Goal: Information Seeking & Learning: Learn about a topic

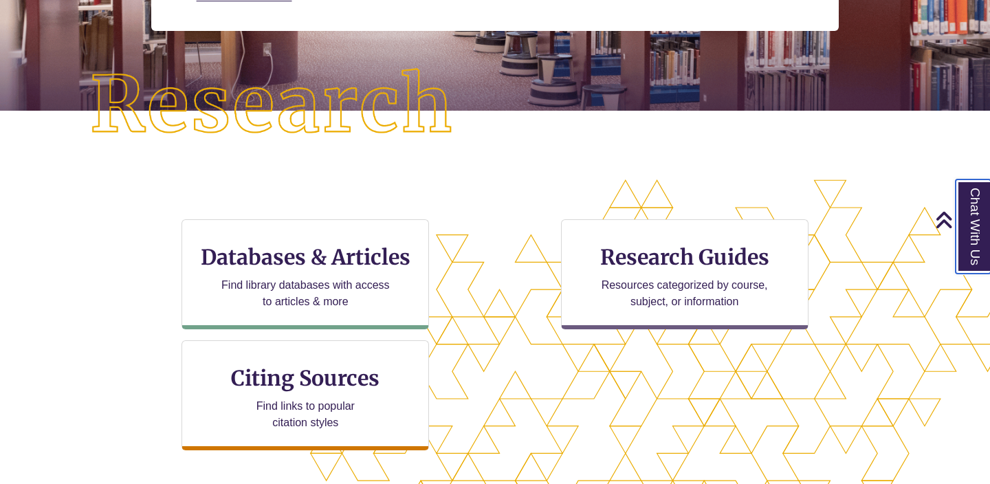
scroll to position [288, 0]
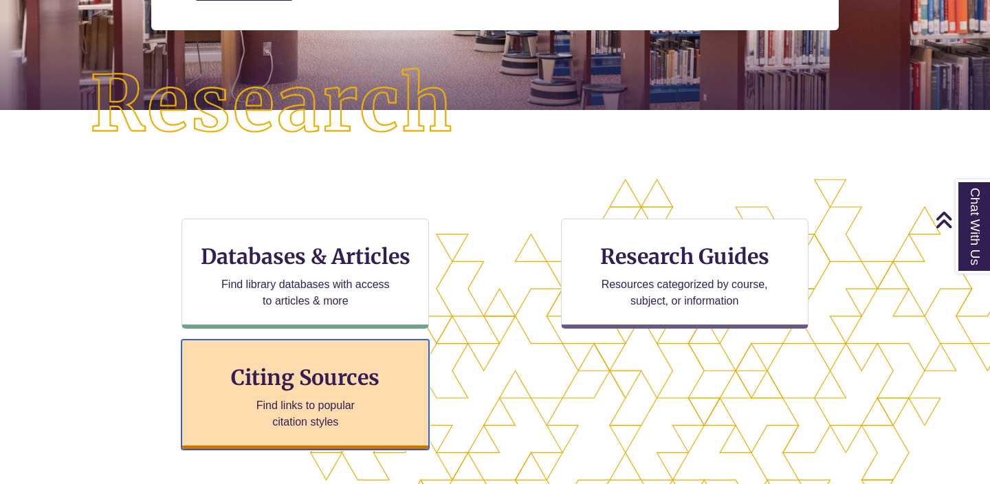
click at [302, 420] on p "Find links to popular citation styles" at bounding box center [305, 413] width 134 height 33
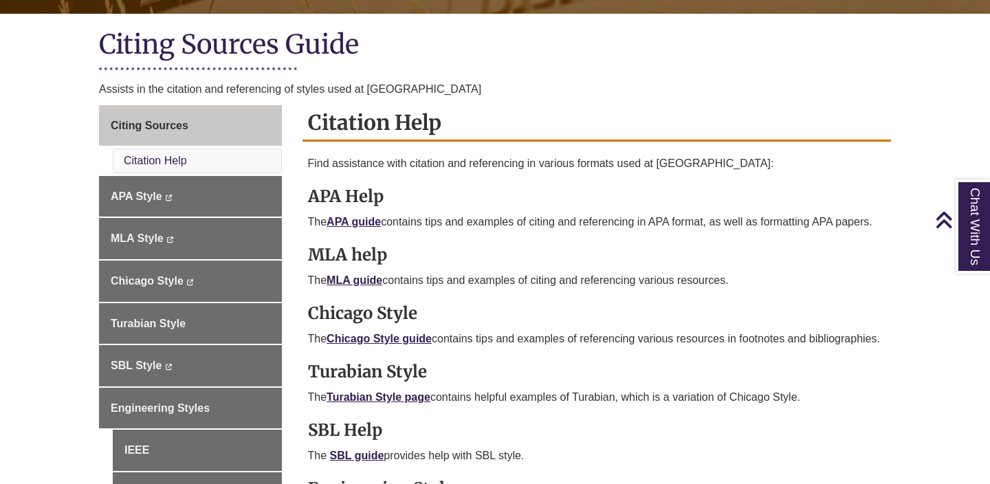
scroll to position [310, 0]
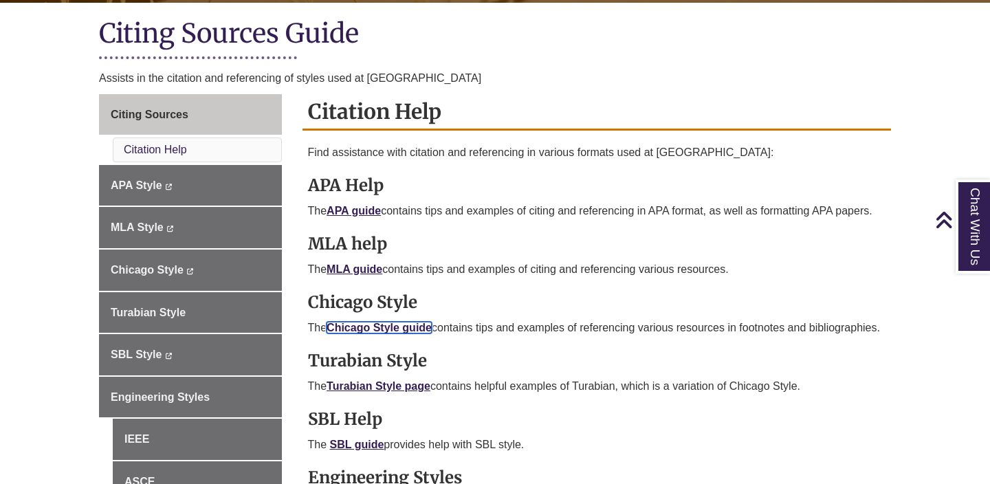
click at [376, 326] on link "Chicago Style guide" at bounding box center [378, 328] width 105 height 12
click at [353, 326] on link "Chicago Style guide" at bounding box center [378, 328] width 105 height 12
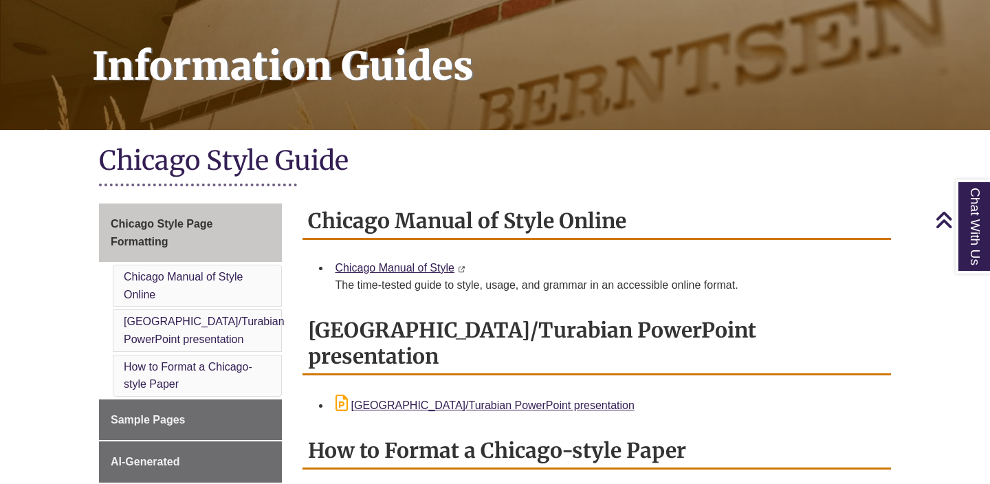
scroll to position [178, 0]
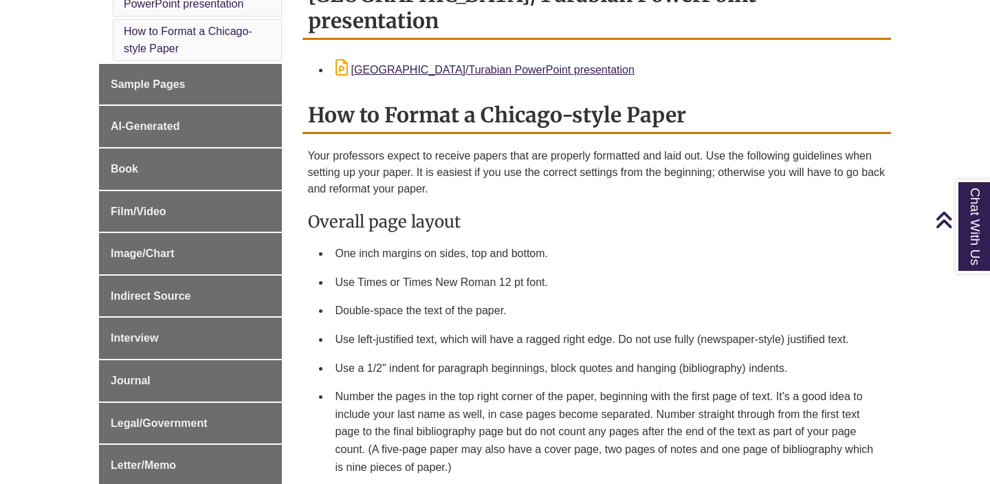
scroll to position [522, 0]
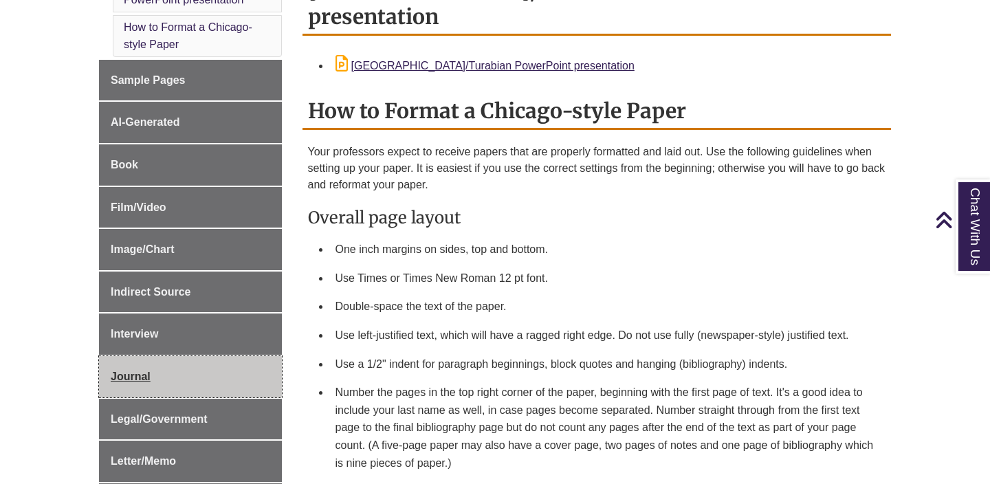
click at [228, 389] on link "Journal" at bounding box center [190, 376] width 183 height 41
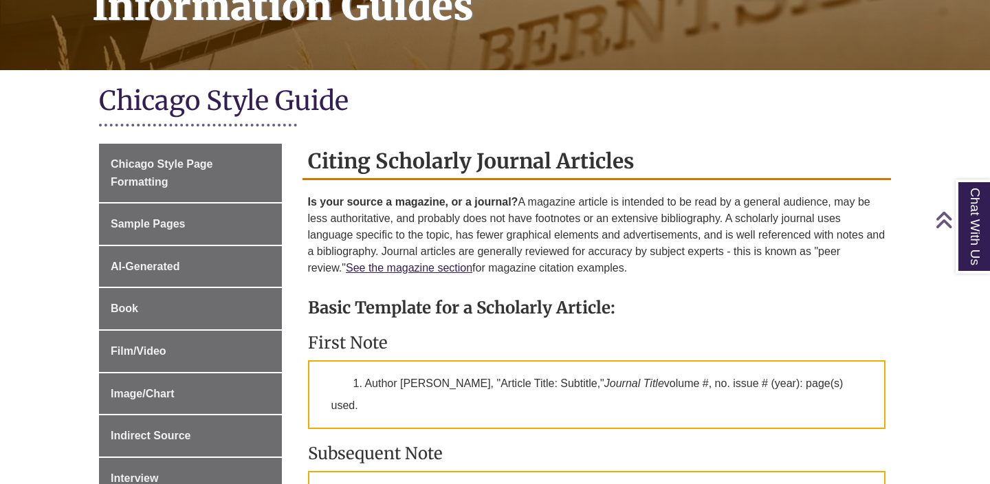
scroll to position [247, 0]
